Goal: Use online tool/utility: Utilize a website feature to perform a specific function

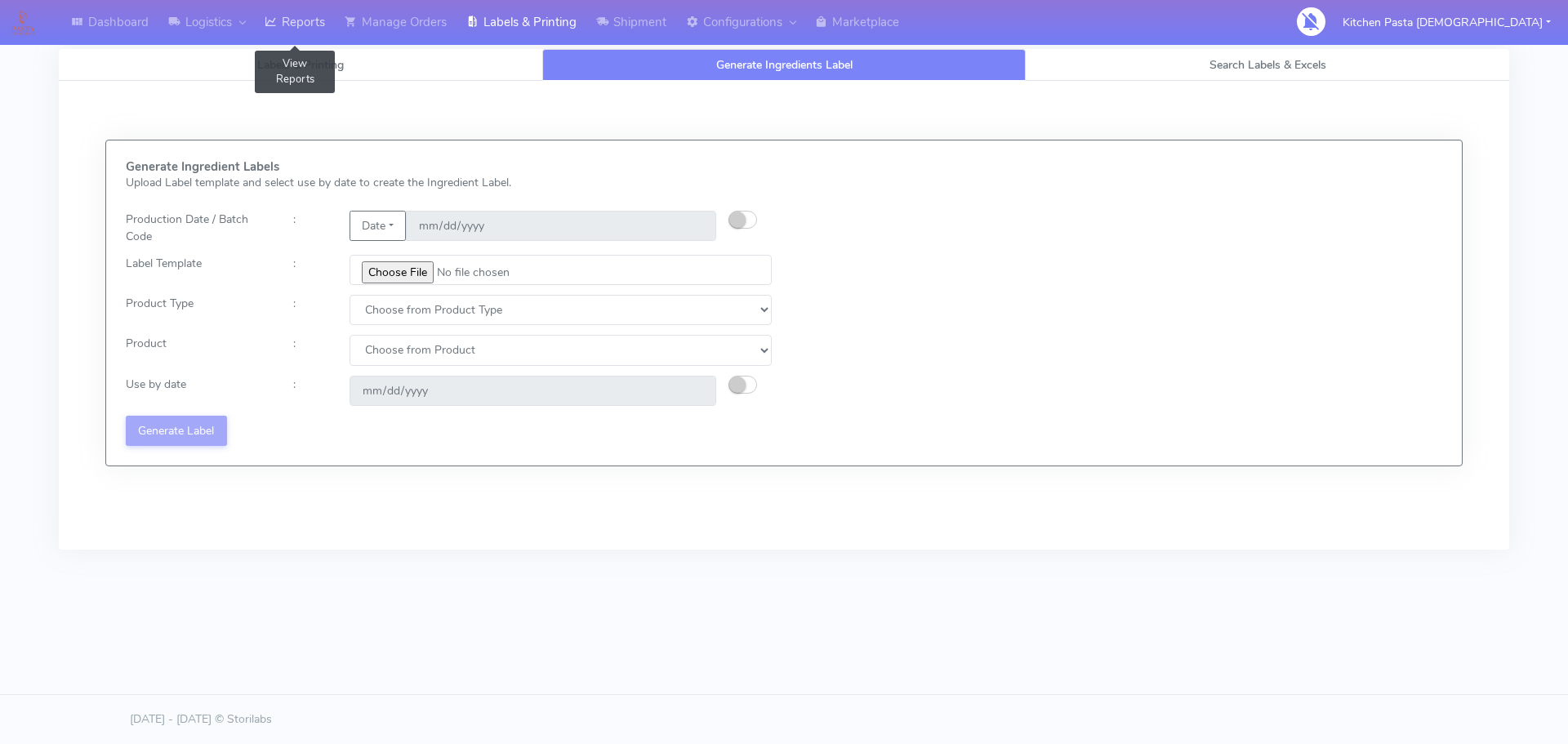
click at [282, 16] on link "Reports" at bounding box center [295, 23] width 80 height 45
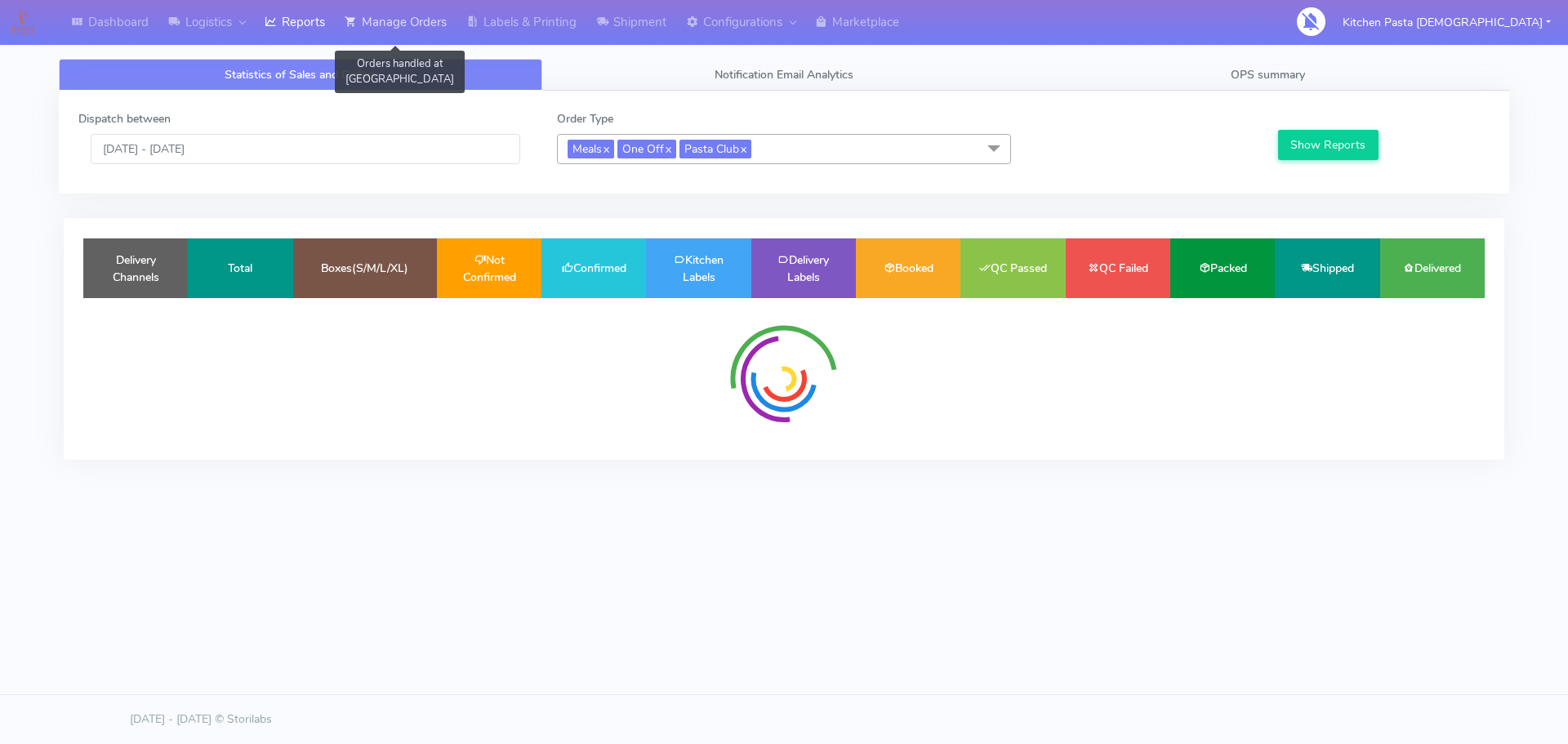
click at [381, 8] on link "Manage Orders" at bounding box center [396, 23] width 122 height 45
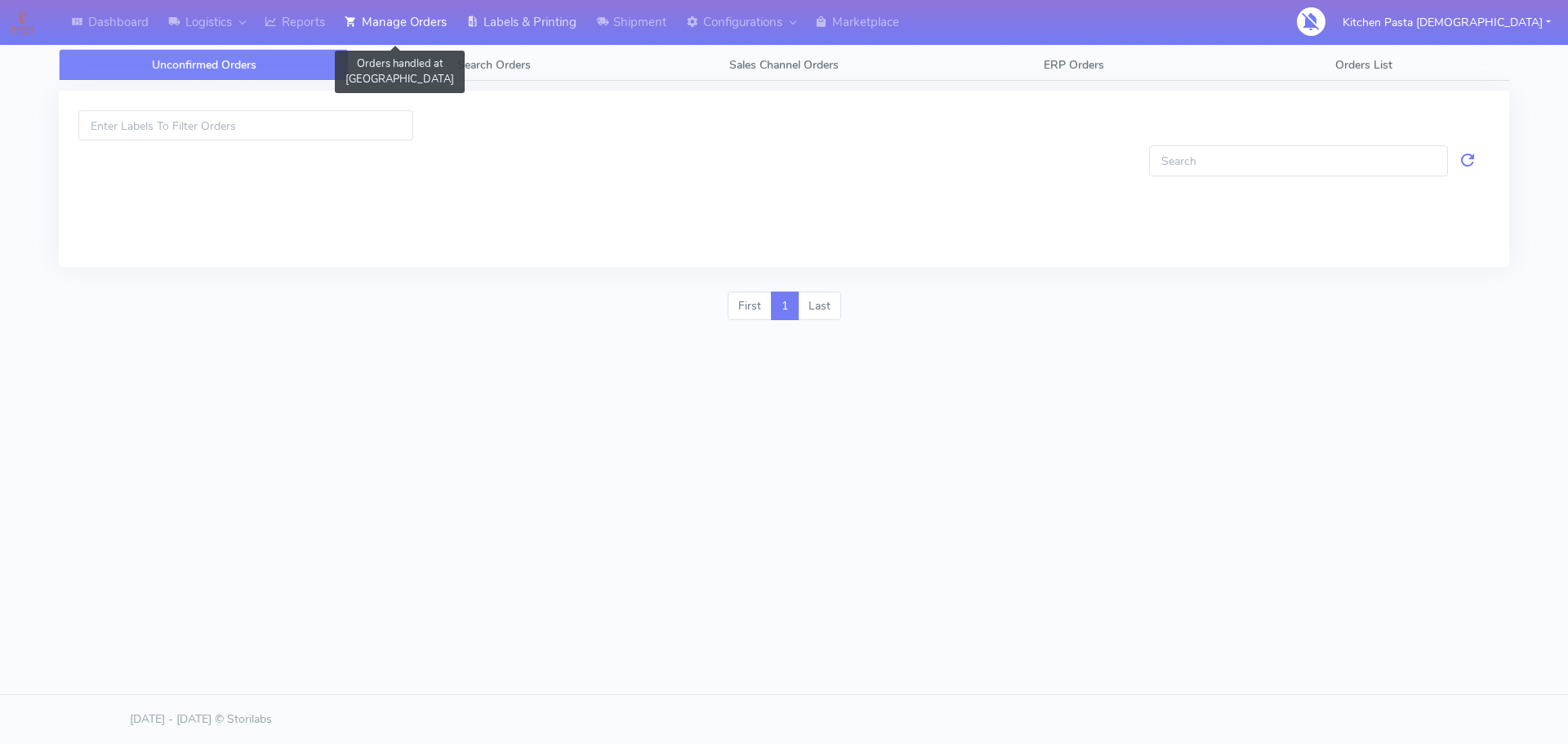
click at [526, 22] on link "Labels & Printing" at bounding box center [521, 23] width 130 height 45
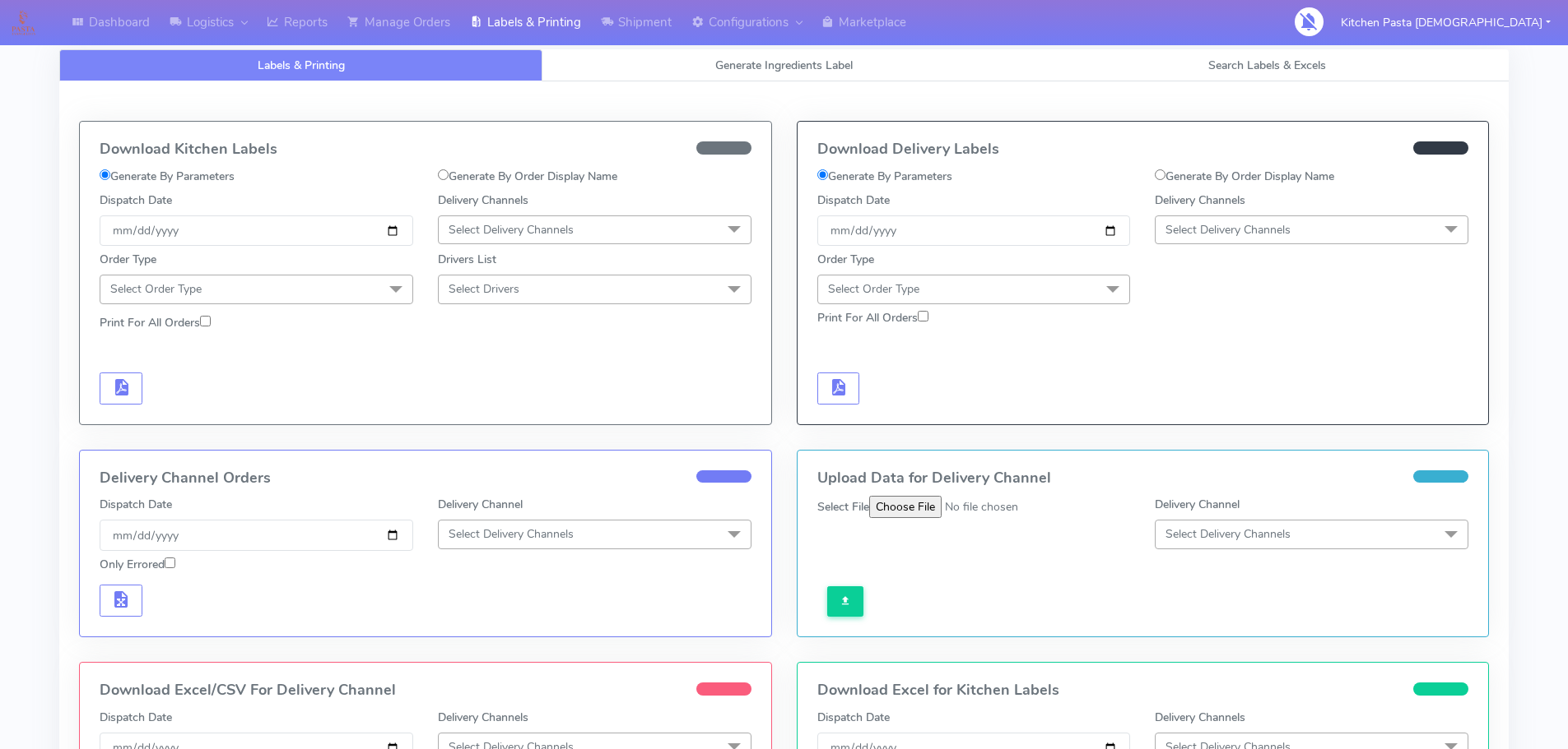
select select
click at [753, 48] on div "Labels & Printing Generate Ingredients Label Search Labels & Excels Download Ki…" at bounding box center [784, 531] width 1450 height 1002
click at [761, 68] on span "Generate Ingredients Label" at bounding box center [784, 66] width 138 height 16
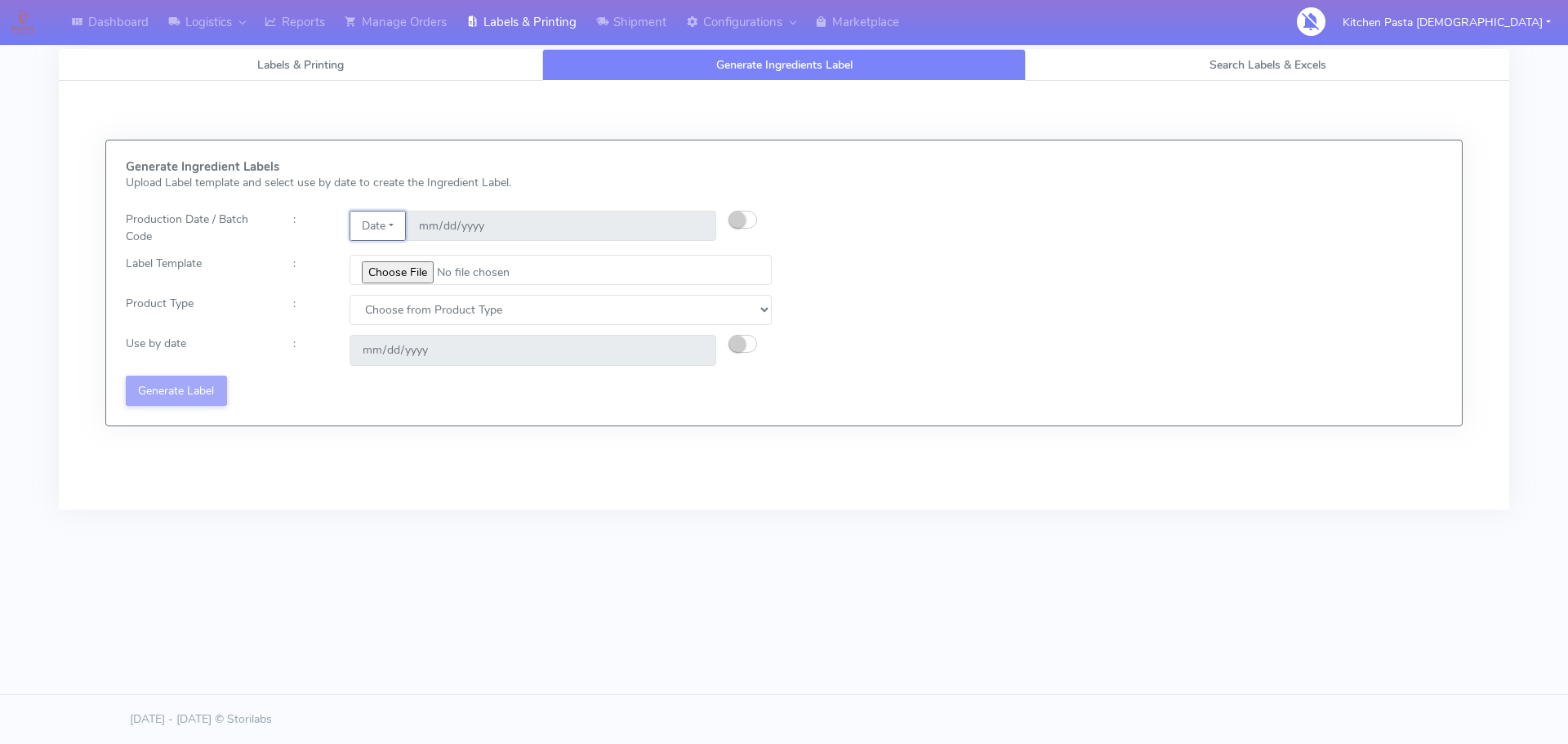
drag, startPoint x: 386, startPoint y: 225, endPoint x: 397, endPoint y: 235, distance: 14.9
click at [387, 225] on button "Date" at bounding box center [377, 226] width 57 height 30
click at [407, 250] on link "Code" at bounding box center [414, 258] width 129 height 27
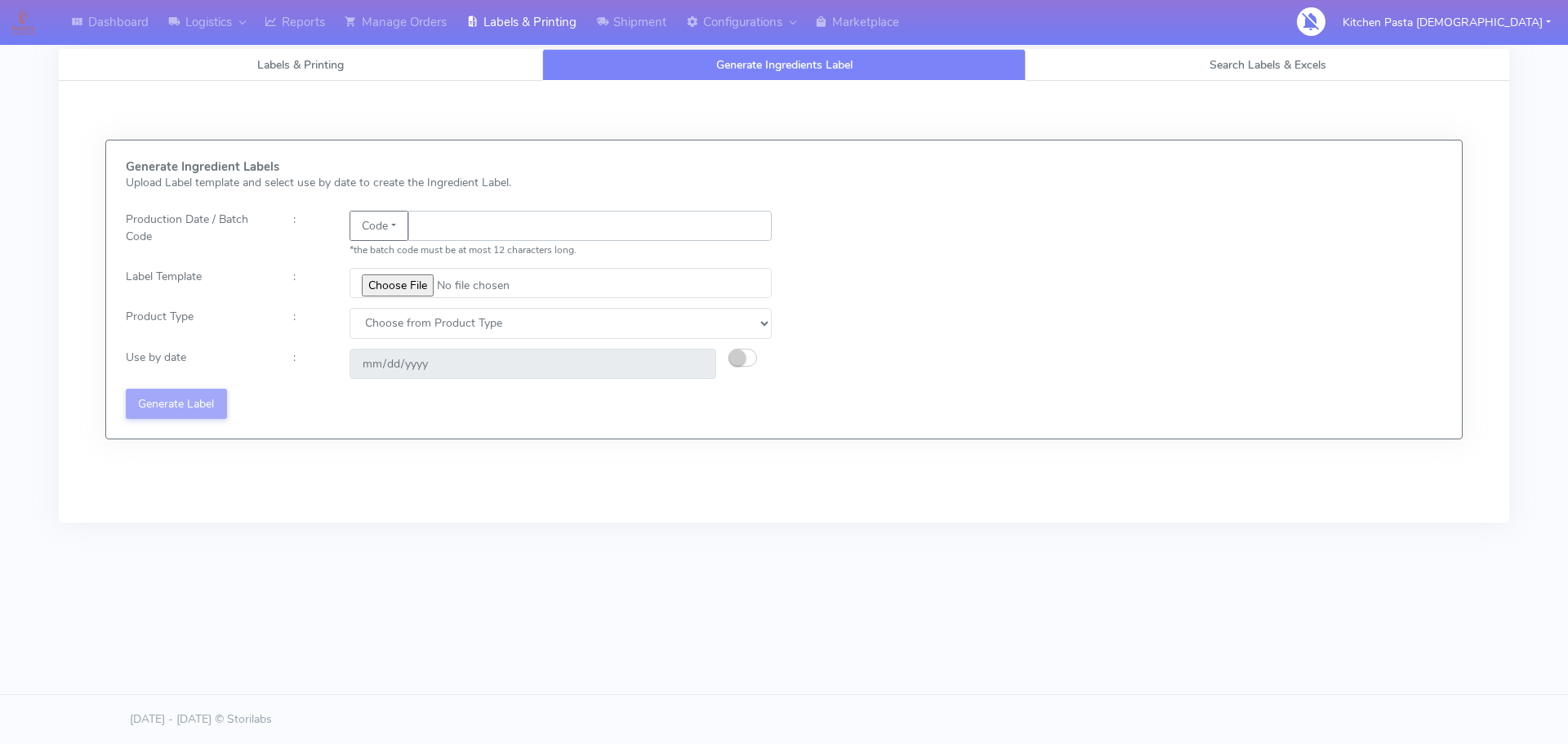
click at [523, 237] on input "text" at bounding box center [589, 226] width 363 height 30
type input "25267"
click at [394, 284] on input "file" at bounding box center [560, 283] width 422 height 30
type input "C:\fakepath\Pasta Evangelists truffle mac & cheese for 1_V2.jpg"
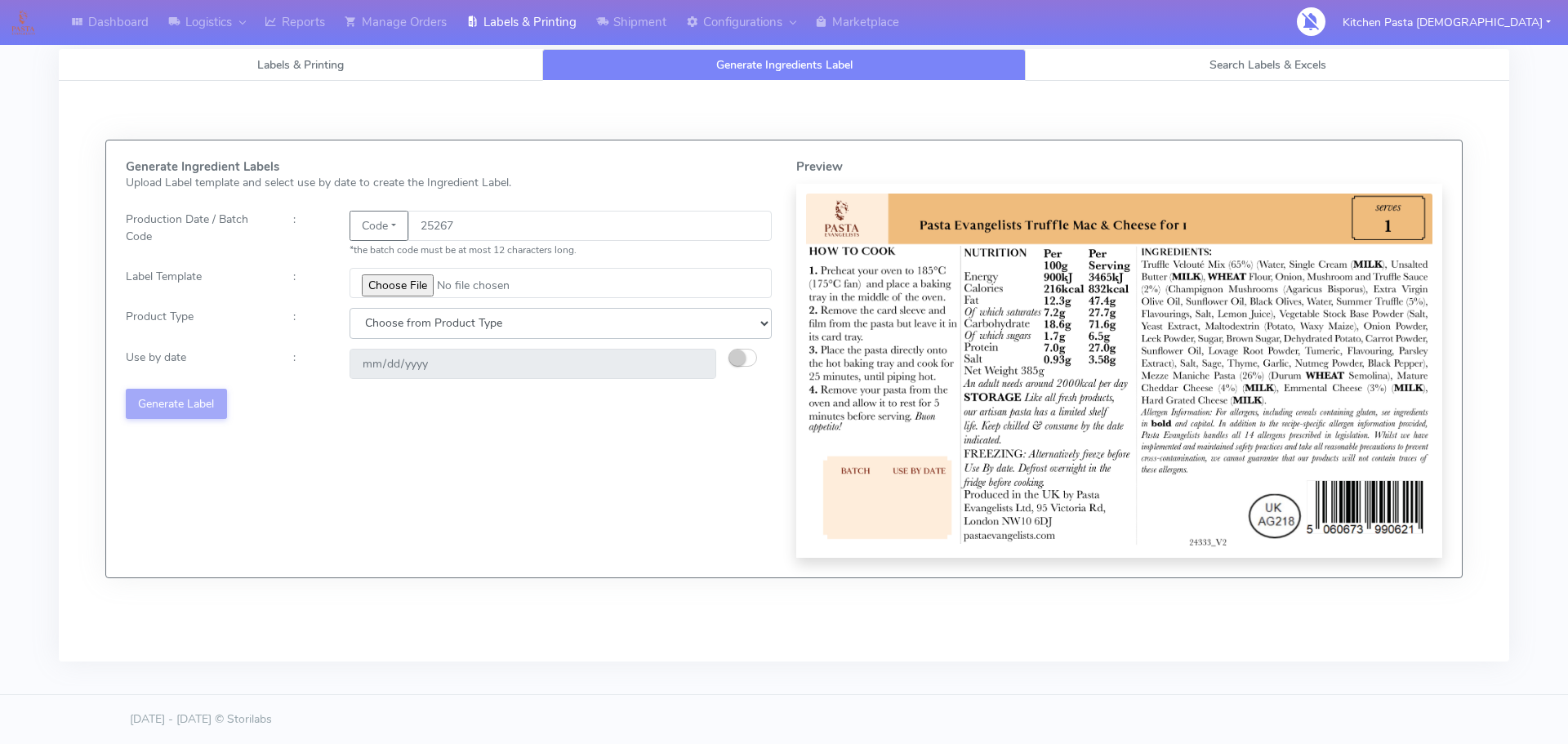
click at [531, 331] on select "Choose from Product Type ECOM ERETAIL CIRCULAR CIRC_DESERTS LASAGNE" at bounding box center [560, 323] width 422 height 30
select select "4"
click at [349, 308] on select "Choose from Product Type ECOM ERETAIL CIRCULAR CIRC_DESERTS LASAGNE" at bounding box center [560, 323] width 422 height 30
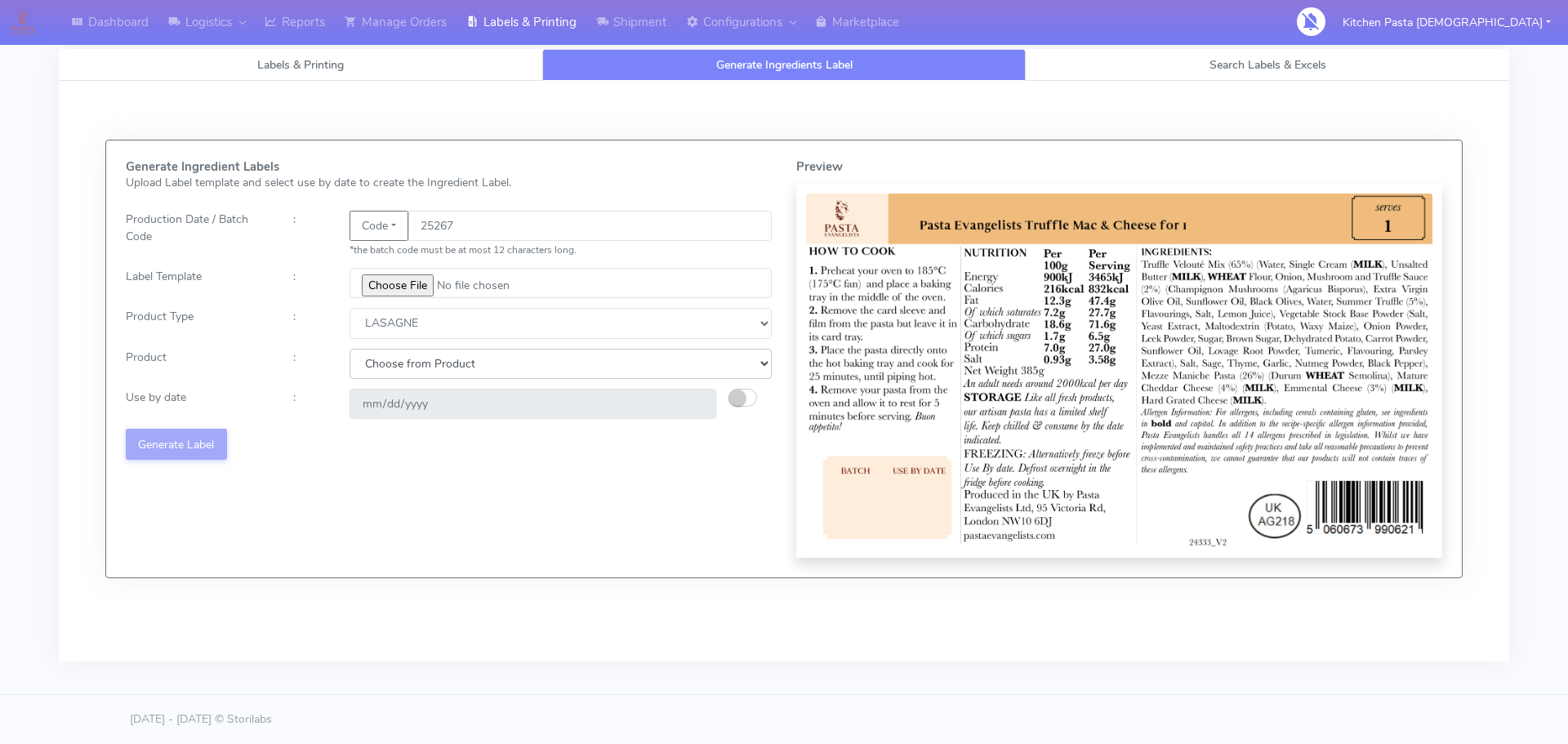
click at [602, 363] on select "Choose from Product LASAGNE" at bounding box center [560, 363] width 422 height 30
select select "0"
click at [349, 348] on select "Choose from Product LASAGNE" at bounding box center [560, 363] width 422 height 30
click at [742, 406] on button "button" at bounding box center [743, 397] width 29 height 18
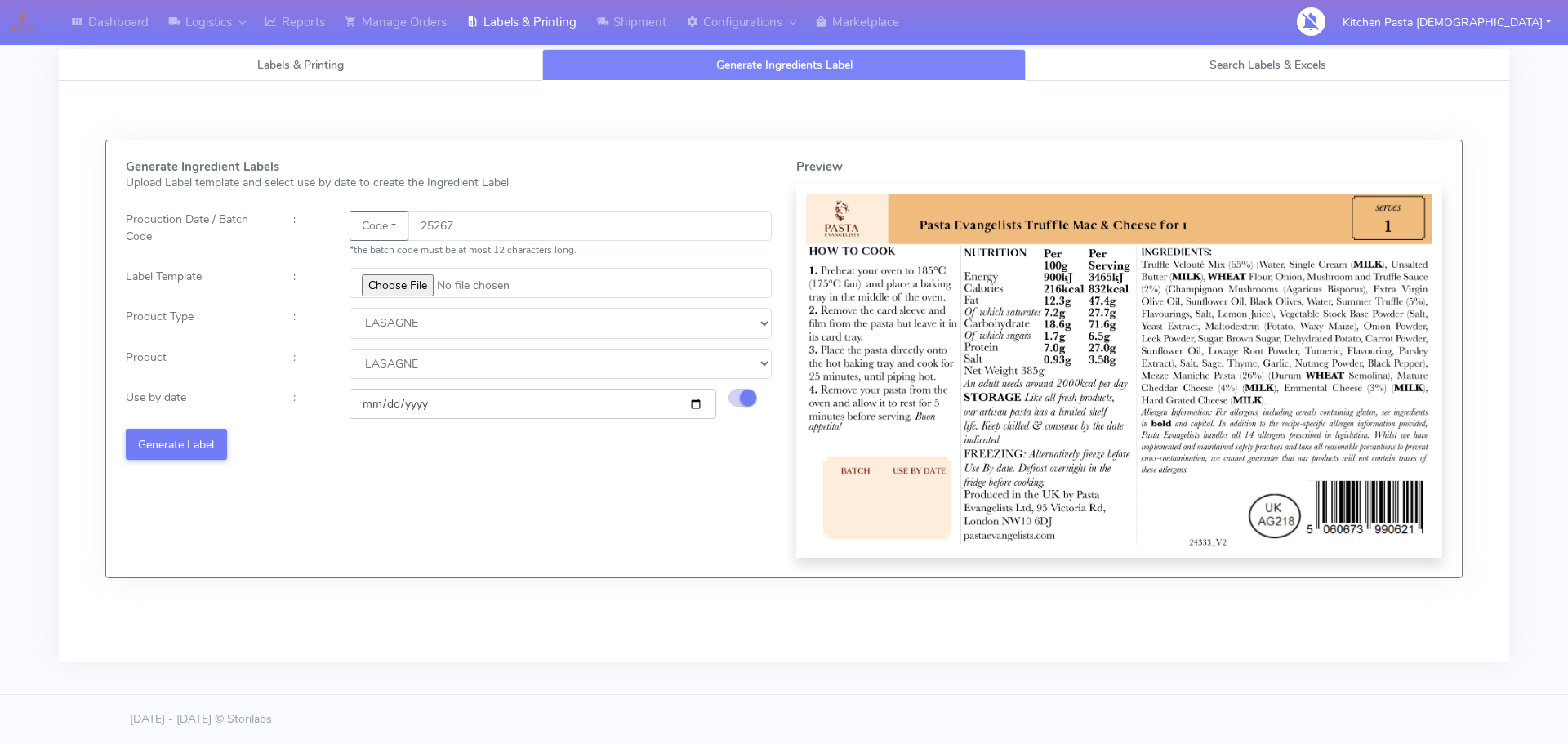
click at [699, 409] on input "[DATE]" at bounding box center [532, 403] width 367 height 30
type input "[DATE]"
click at [204, 448] on button "Generate Label" at bounding box center [176, 443] width 101 height 30
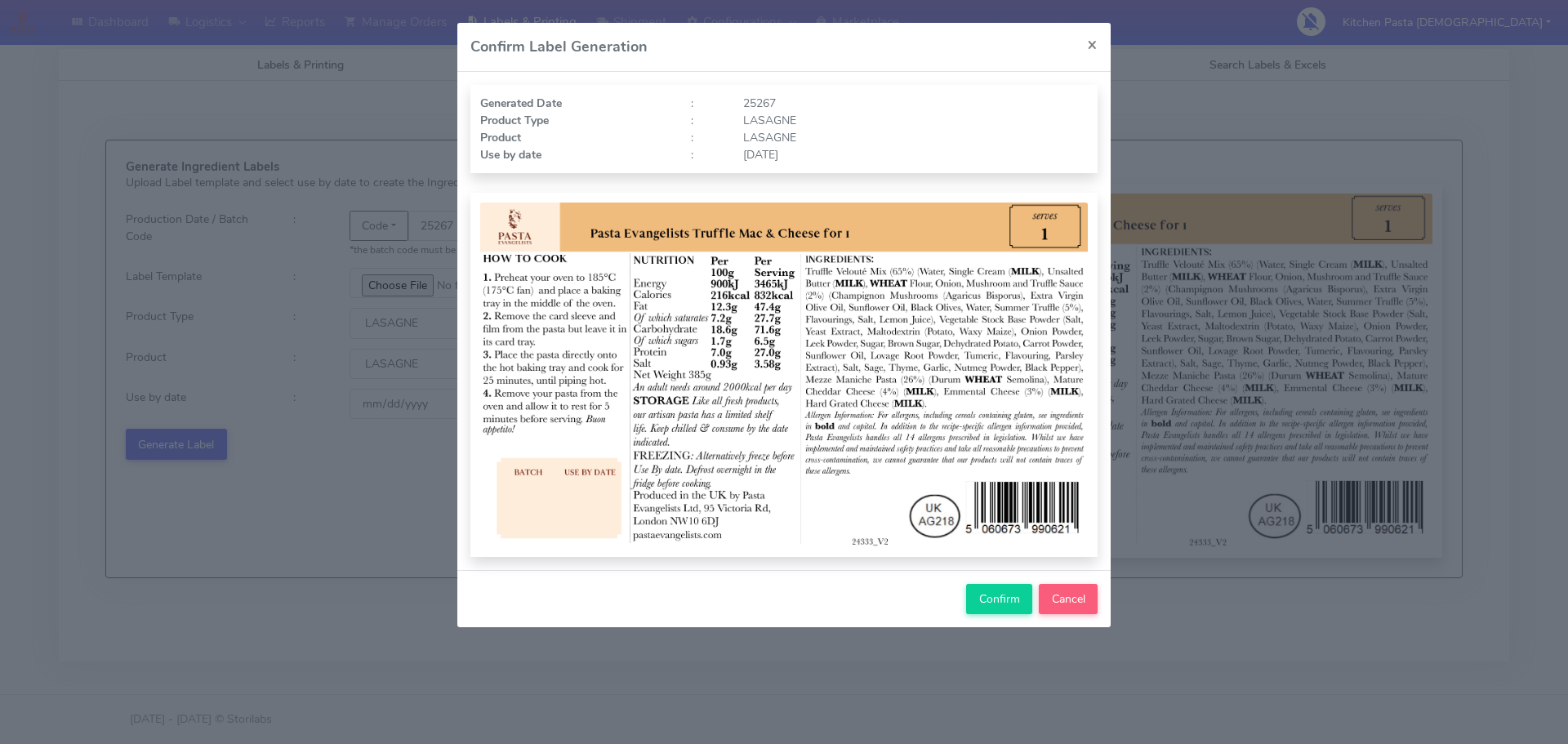
click at [939, 572] on div "Confirm Cancel" at bounding box center [784, 599] width 653 height 57
click at [972, 590] on button "Confirm" at bounding box center [999, 599] width 66 height 30
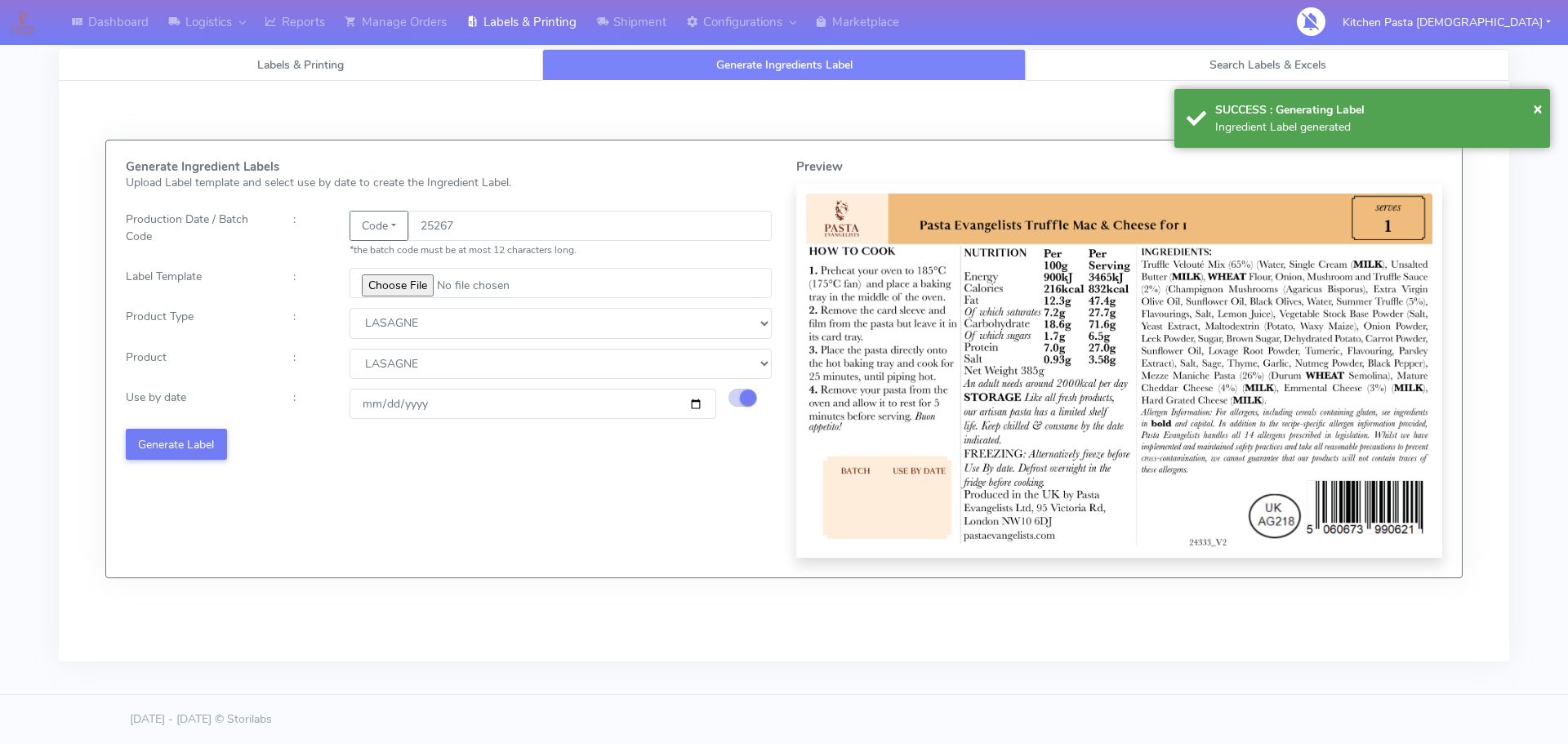
select select
